Goal: Task Accomplishment & Management: Use online tool/utility

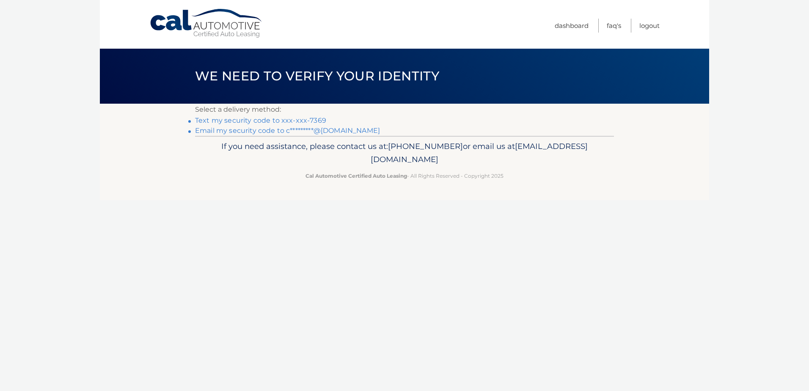
click at [309, 122] on link "Text my security code to xxx-xxx-7369" at bounding box center [260, 120] width 131 height 8
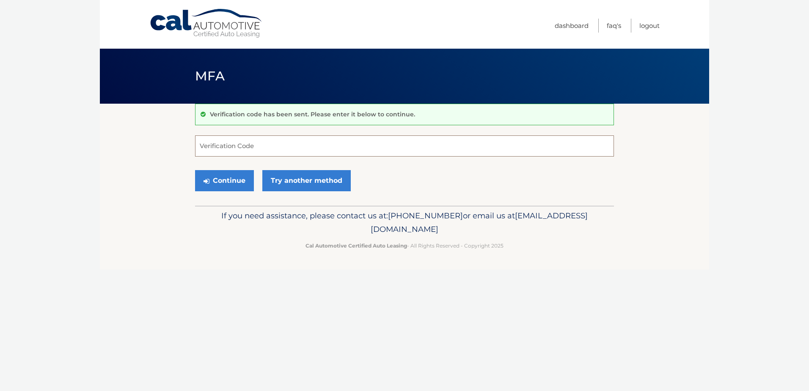
click at [272, 147] on input "Verification Code" at bounding box center [404, 145] width 419 height 21
type input "059768"
click at [222, 179] on button "Continue" at bounding box center [224, 180] width 59 height 21
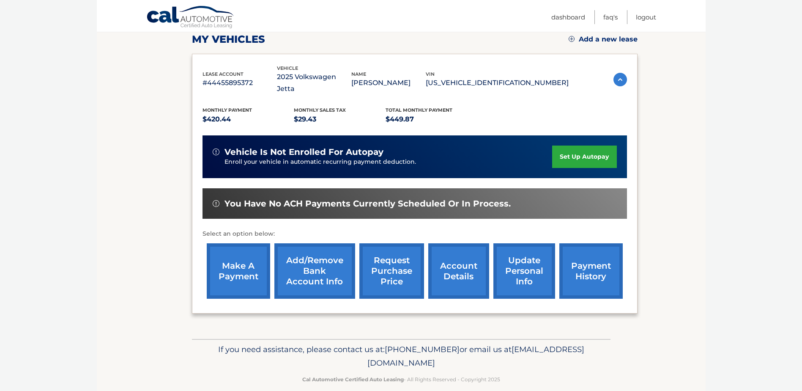
scroll to position [122, 0]
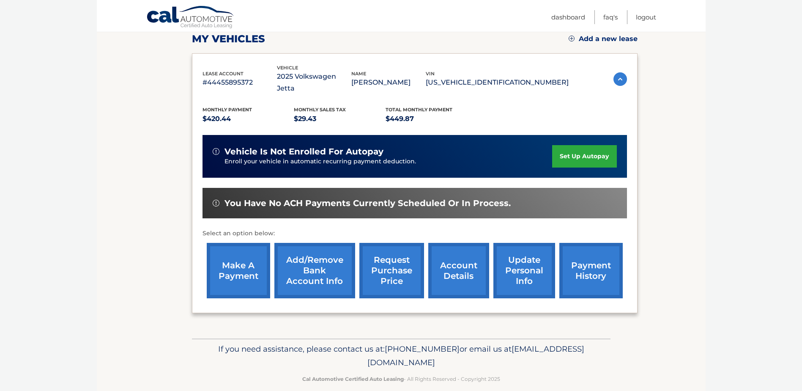
click at [239, 261] on link "make a payment" at bounding box center [238, 270] width 63 height 55
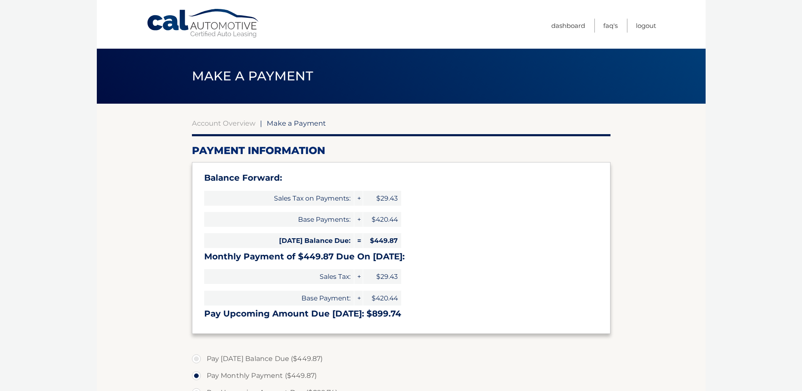
select select "NWIxMzZlNzAtOWQ0Zi00YzM4LTliZjUtNDU0YjU0ZDAwNDlj"
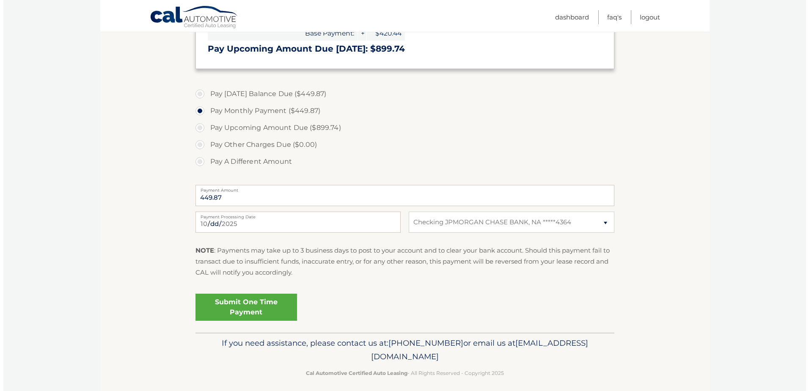
scroll to position [271, 0]
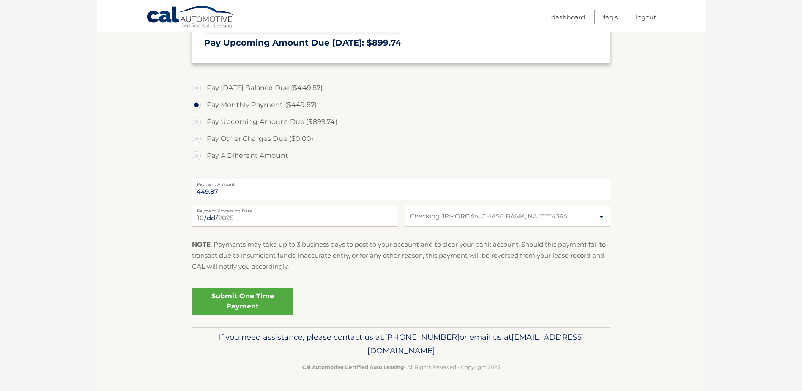
click at [222, 298] on link "Submit One Time Payment" at bounding box center [243, 301] width 102 height 27
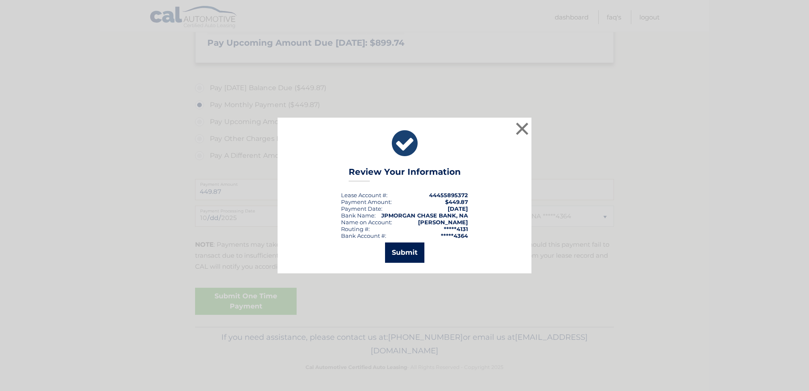
click at [406, 253] on button "Submit" at bounding box center [404, 252] width 39 height 20
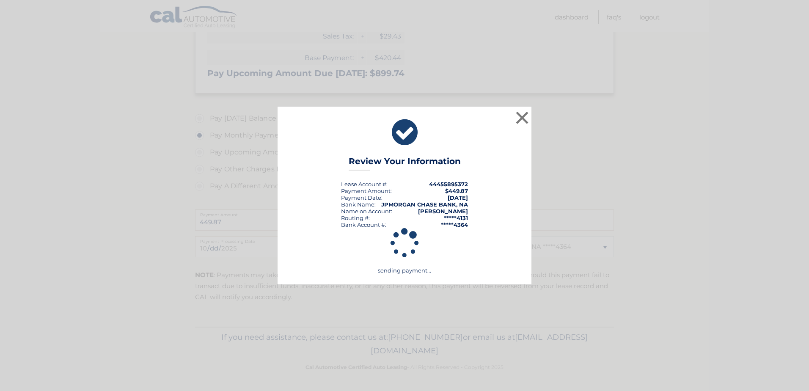
scroll to position [240, 0]
